Goal: Check status: Check status

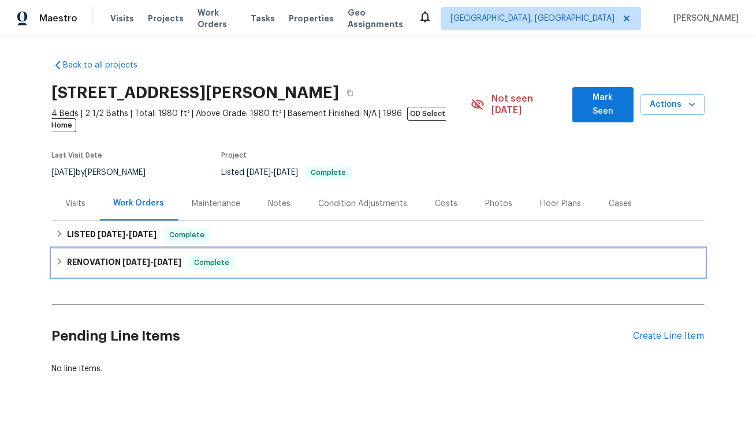
click at [146, 258] on span "[DATE]" at bounding box center [136, 262] width 28 height 8
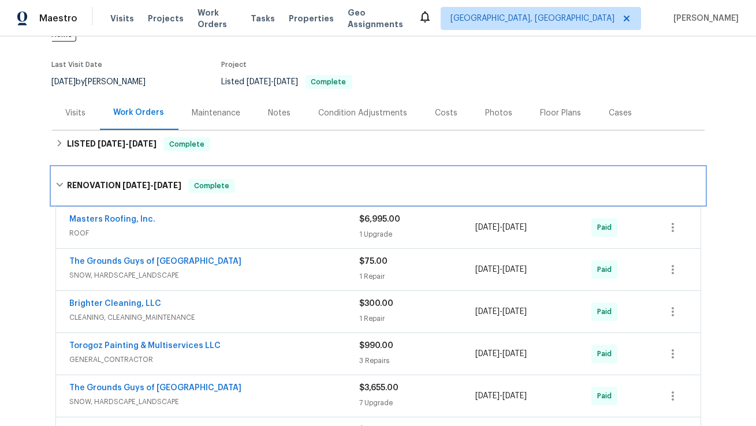
scroll to position [139, 0]
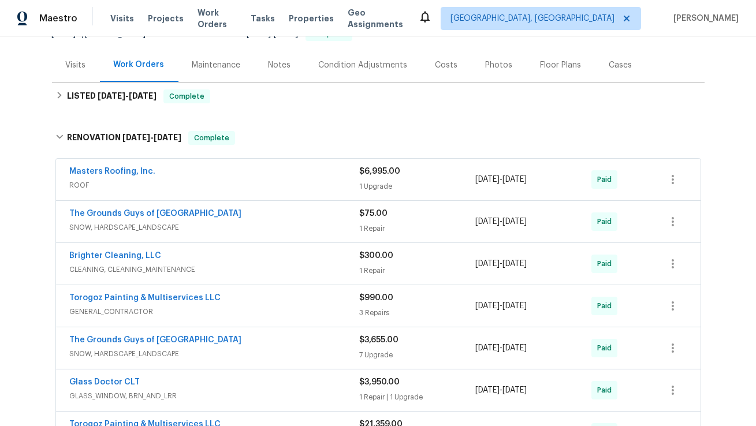
click at [314, 306] on span "GENERAL_CONTRACTOR" at bounding box center [215, 312] width 290 height 12
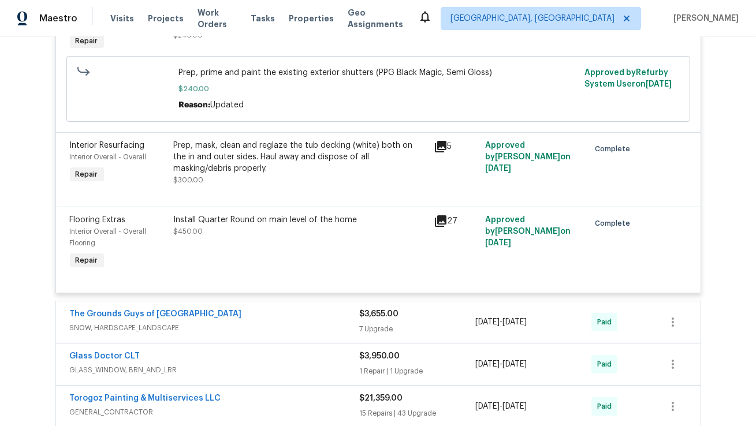
scroll to position [557, 0]
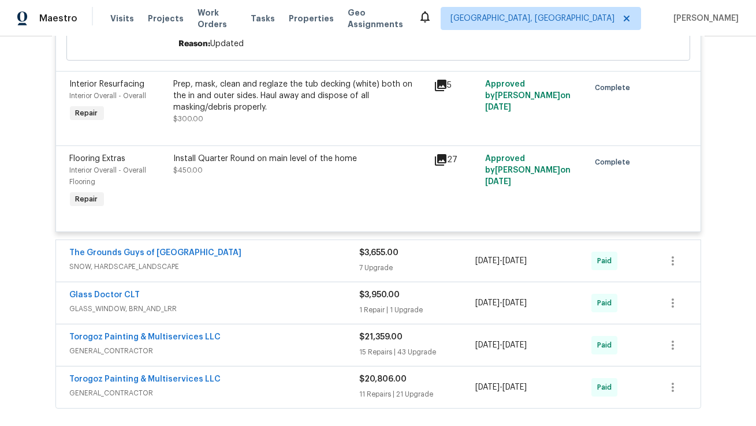
click at [299, 261] on span "SNOW, HARDSCAPE_LANDSCAPE" at bounding box center [215, 267] width 290 height 12
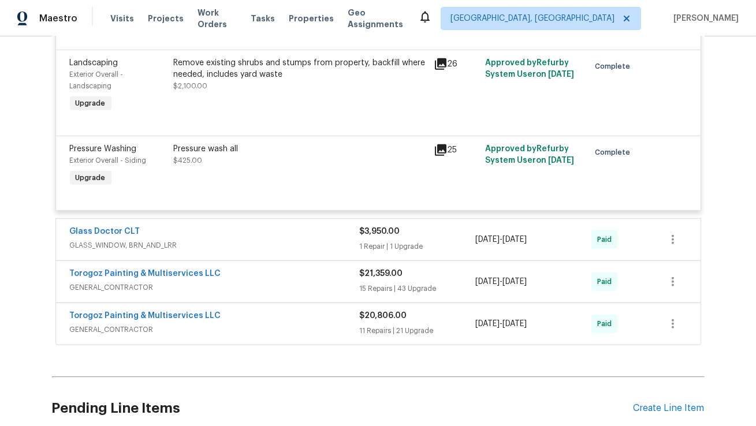
scroll to position [1295, 0]
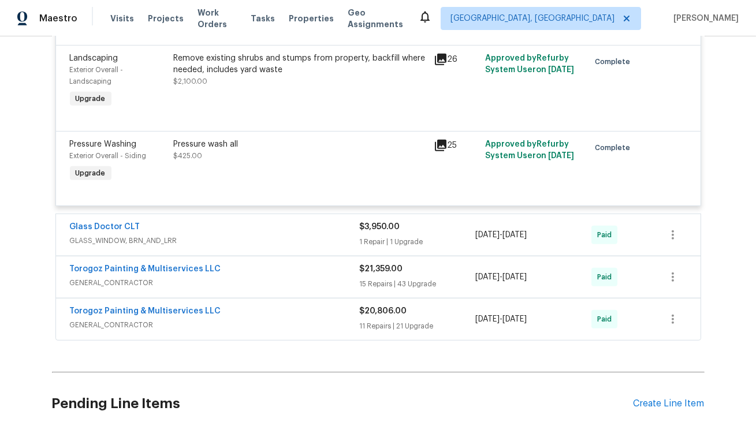
click at [303, 236] on span "GLASS_WINDOW, BRN_AND_LRR" at bounding box center [215, 241] width 290 height 12
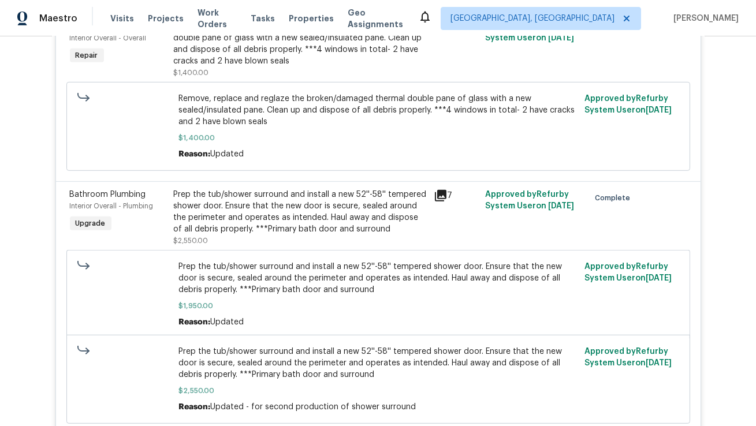
scroll to position [1572, 0]
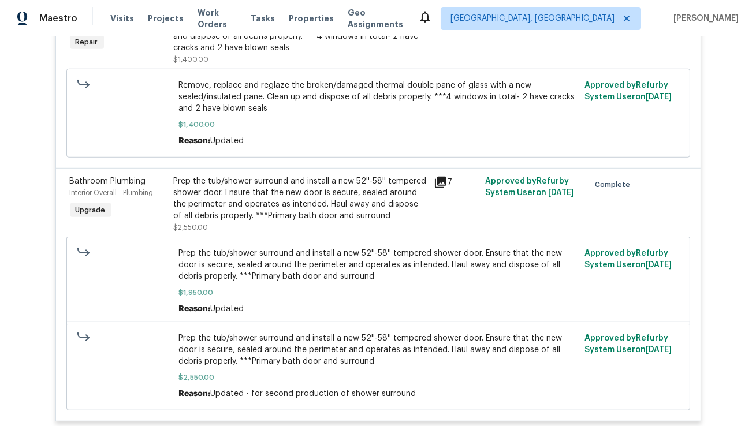
click at [437, 177] on icon at bounding box center [441, 183] width 12 height 12
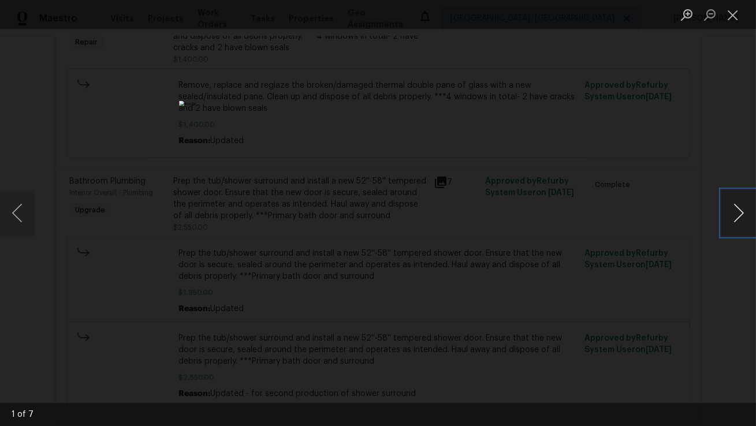
click at [735, 212] on button "Next image" at bounding box center [738, 213] width 35 height 46
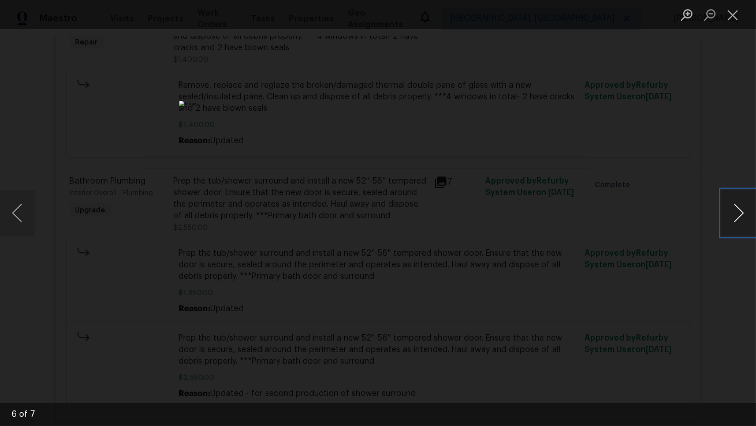
click at [735, 212] on button "Next image" at bounding box center [738, 213] width 35 height 46
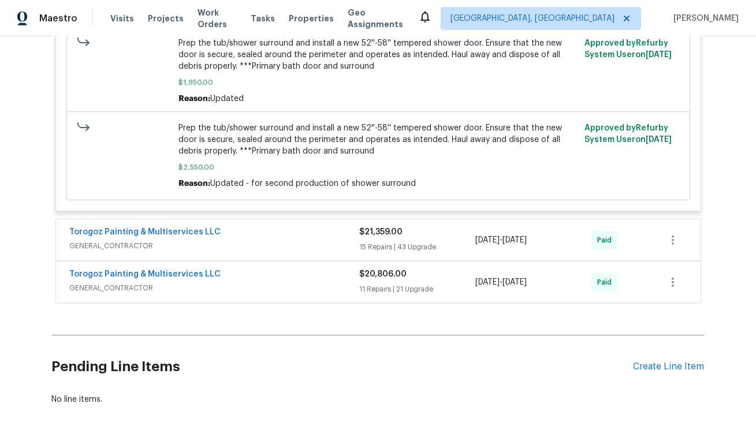
scroll to position [1785, 0]
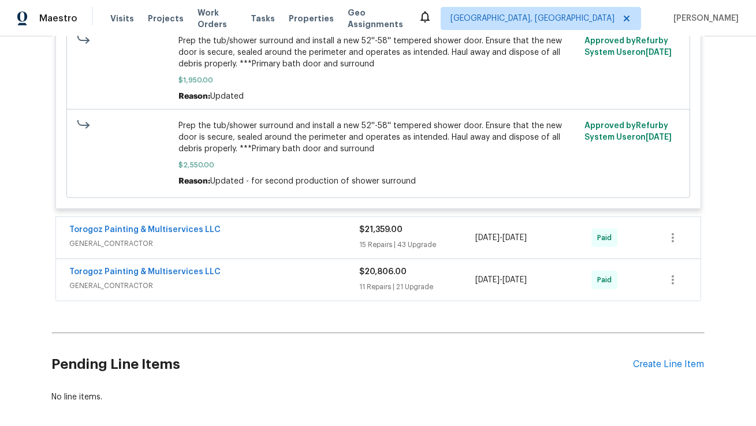
click at [325, 238] on span "GENERAL_CONTRACTOR" at bounding box center [215, 244] width 290 height 12
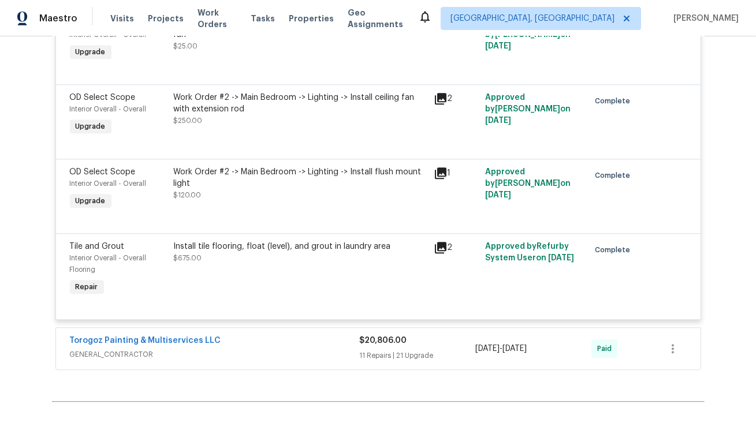
scroll to position [6187, 0]
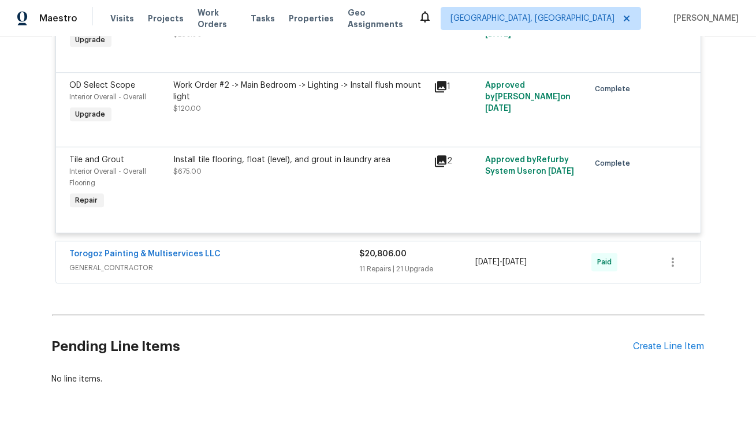
click at [329, 271] on span "GENERAL_CONTRACTOR" at bounding box center [215, 268] width 290 height 12
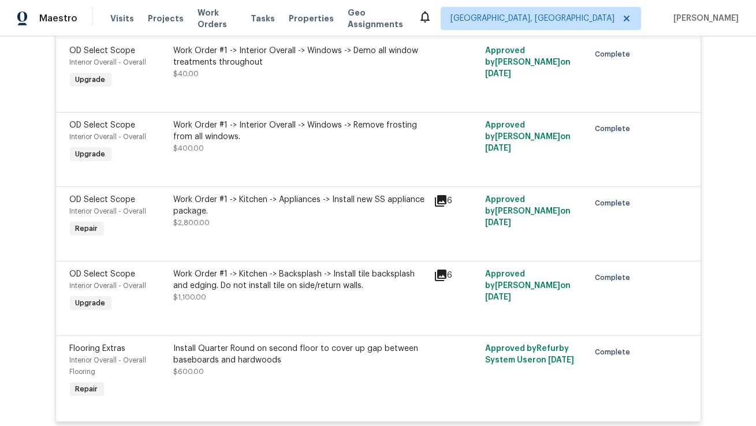
scroll to position [8494, 0]
